Goal: Task Accomplishment & Management: Manage account settings

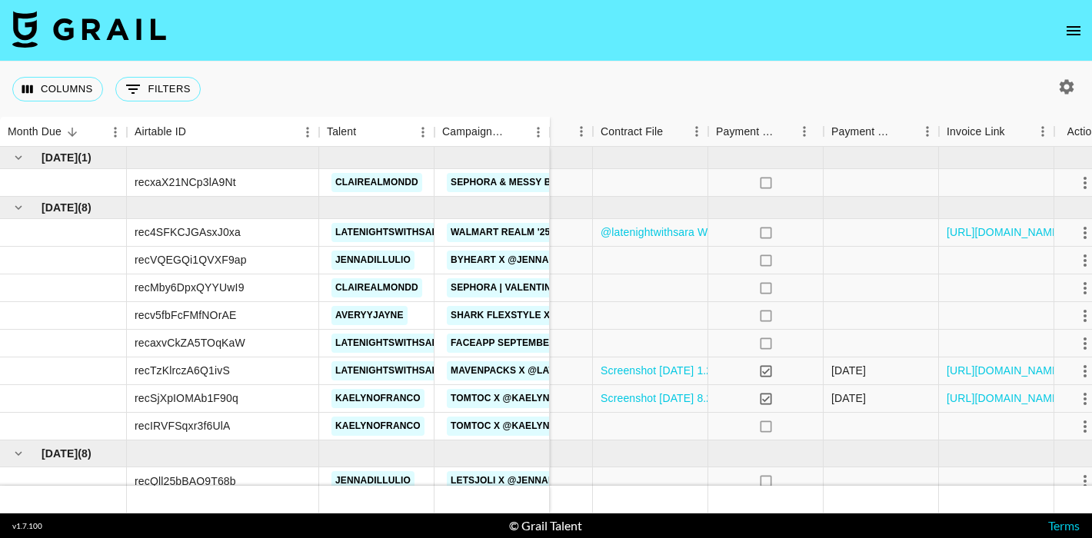
scroll to position [0, 1212]
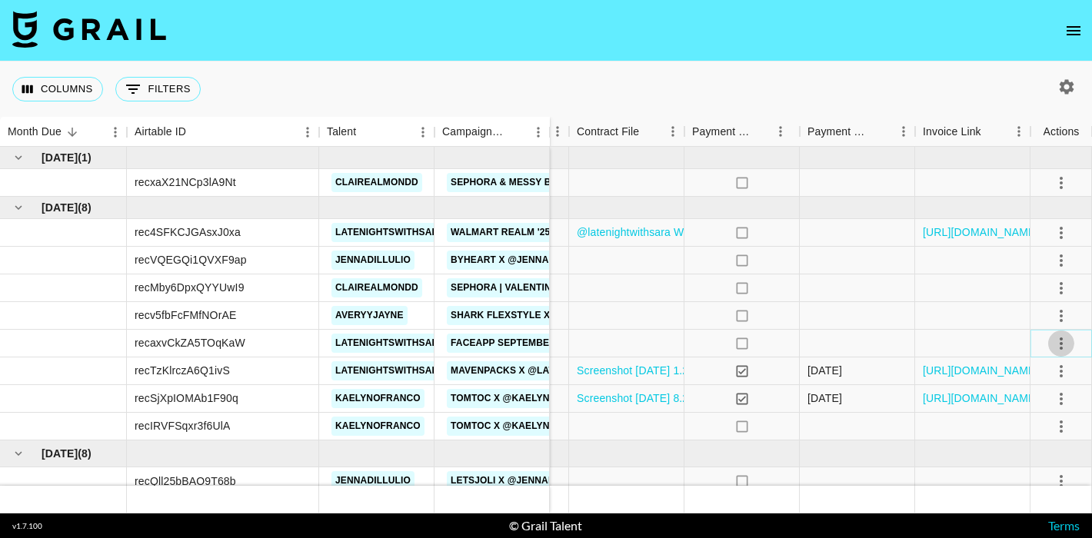
click at [1065, 342] on icon "select merge strategy" at bounding box center [1061, 344] width 18 height 18
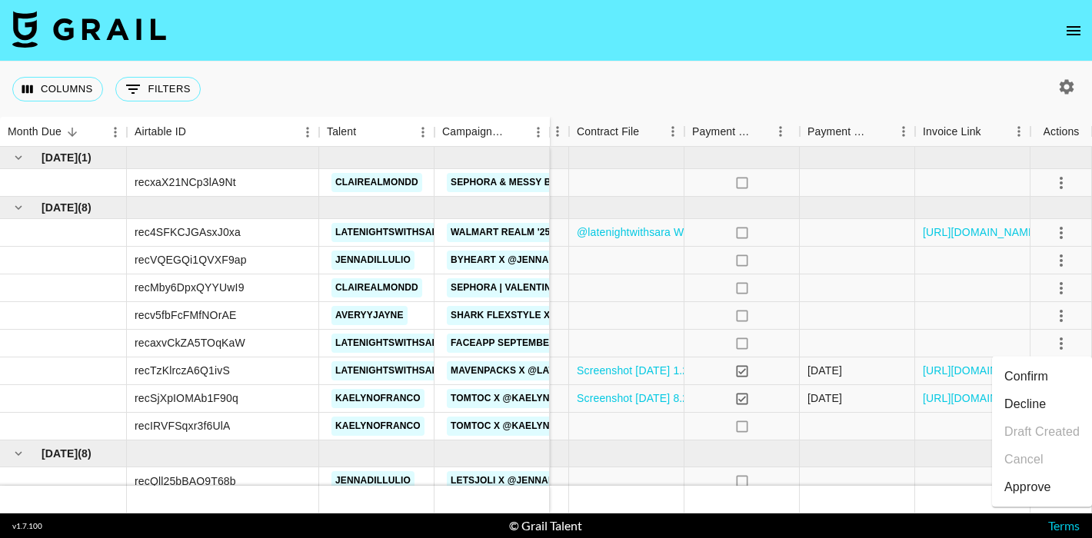
click at [1021, 405] on li "Decline" at bounding box center [1042, 405] width 100 height 28
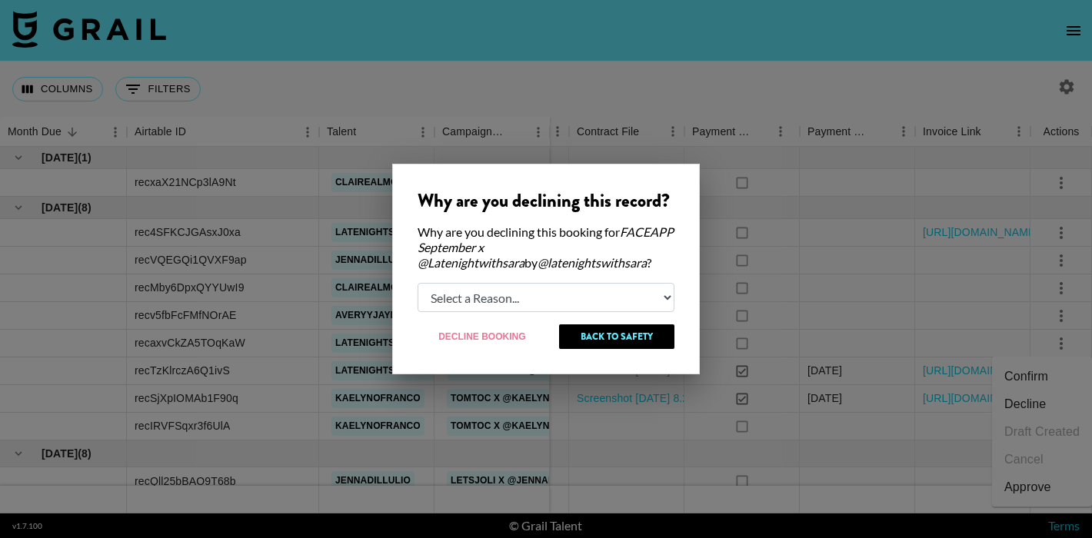
click at [542, 297] on select "Select a Reason... Relogging this deal due to a data issue The [PERSON_NAME] ca…" at bounding box center [546, 297] width 257 height 29
select select "booker_cancel"
click at [418, 283] on select "Select a Reason... Relogging this deal due to a data issue The [PERSON_NAME] ca…" at bounding box center [546, 297] width 257 height 29
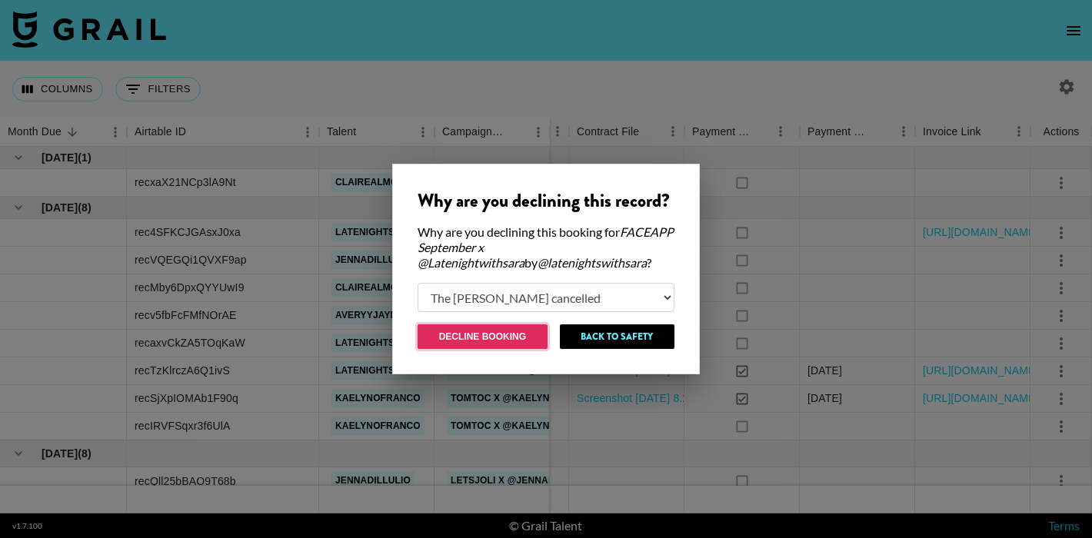
click at [513, 343] on button "Decline Booking" at bounding box center [483, 337] width 130 height 25
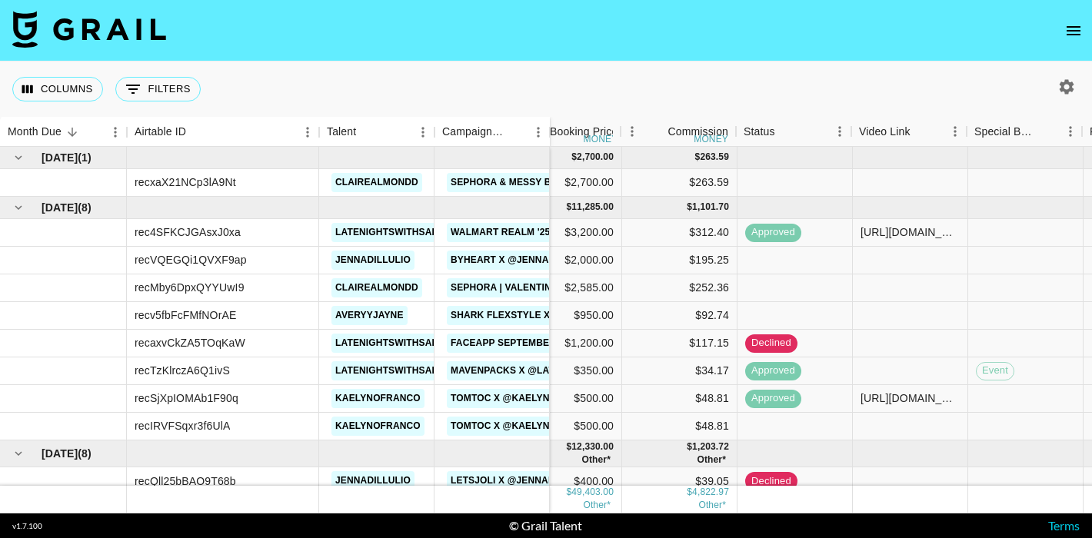
scroll to position [4, 465]
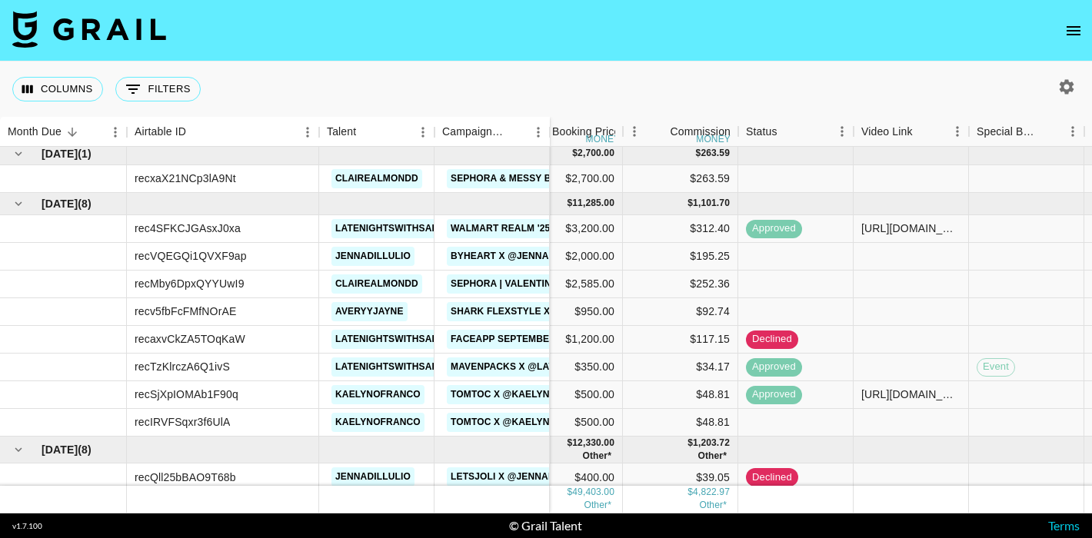
click at [88, 27] on img at bounding box center [89, 29] width 154 height 37
click at [1066, 28] on icon "open drawer" at bounding box center [1074, 31] width 18 height 18
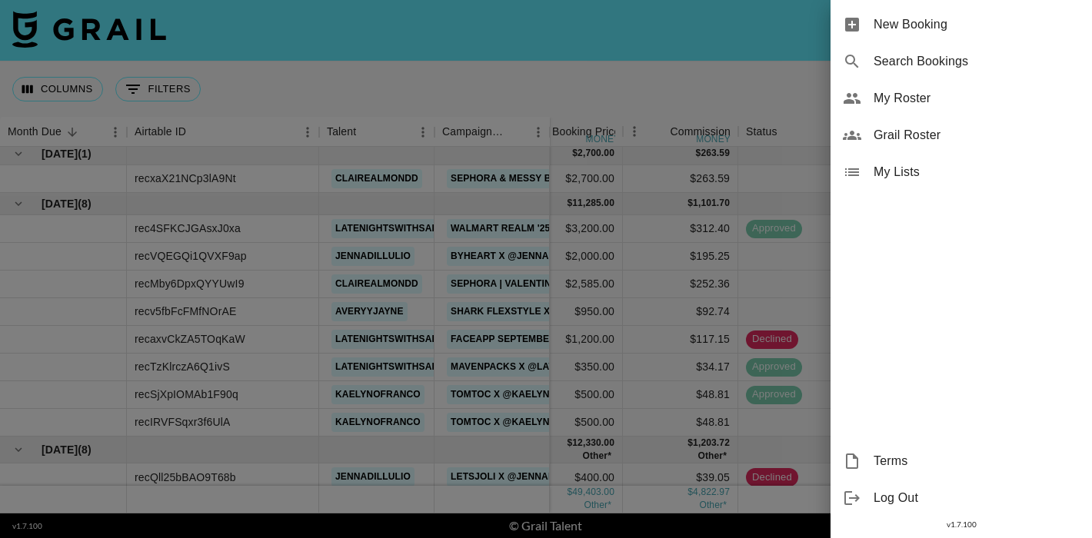
click at [912, 139] on span "Grail Roster" at bounding box center [977, 135] width 206 height 18
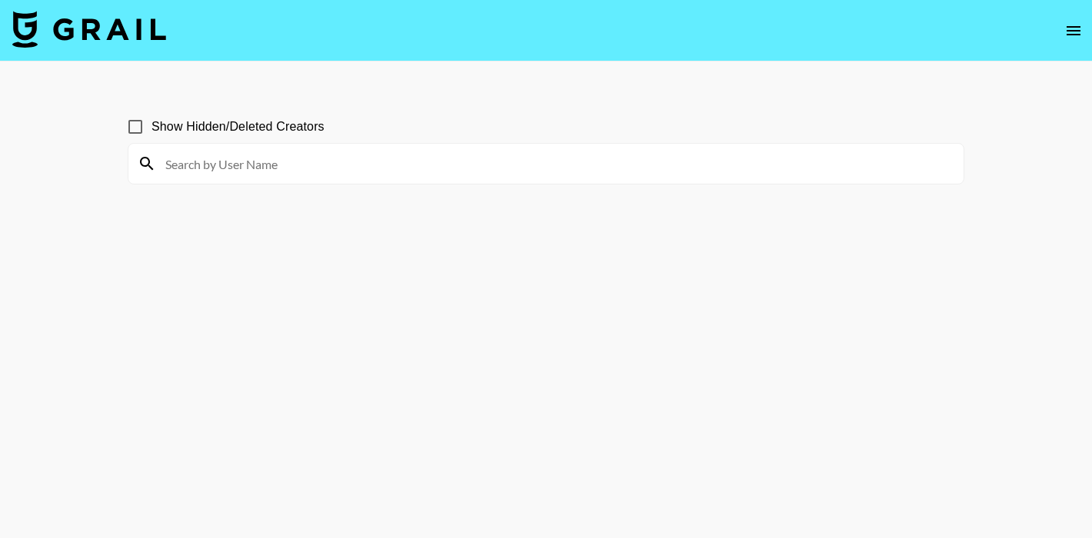
click at [227, 165] on input at bounding box center [555, 164] width 799 height 25
